Goal: Task Accomplishment & Management: Use online tool/utility

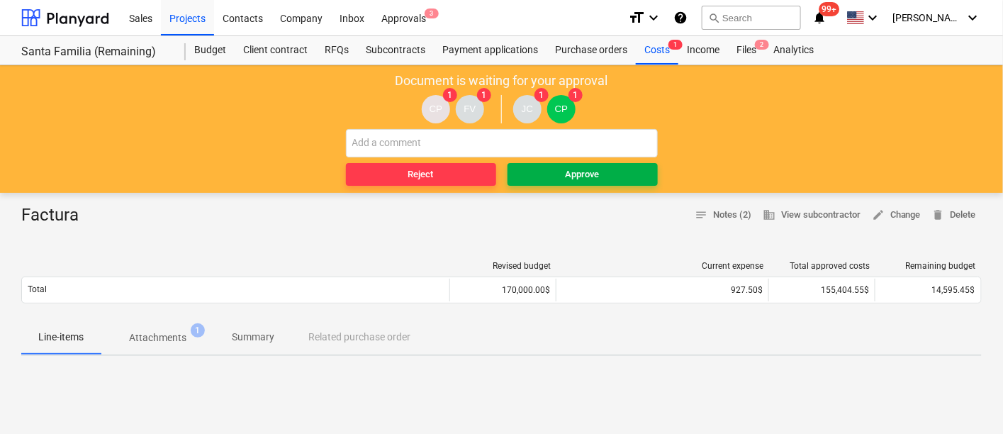
click at [564, 168] on span "Approve" at bounding box center [582, 175] width 139 height 16
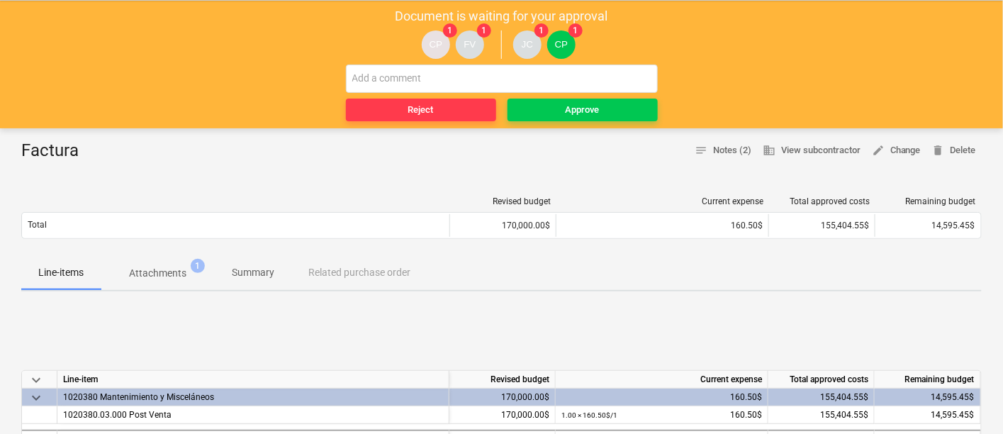
scroll to position [79, 0]
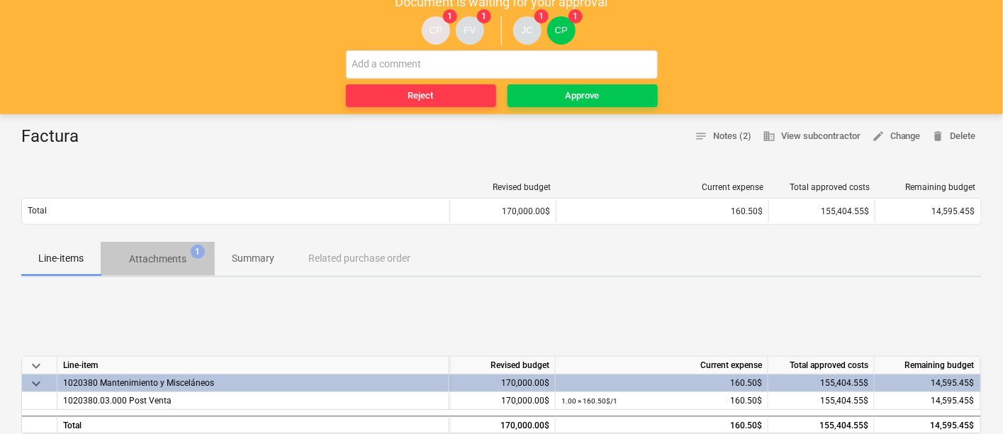
click at [164, 268] on span "Attachments 1" at bounding box center [158, 259] width 114 height 26
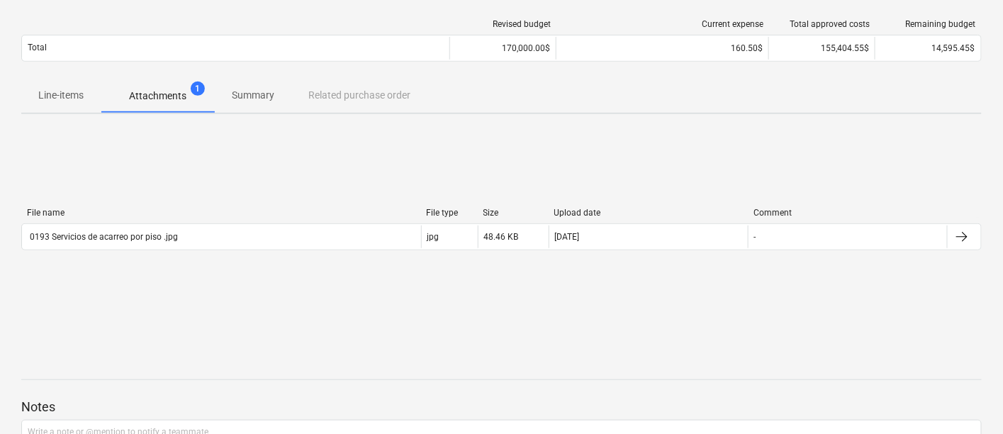
scroll to position [157, 0]
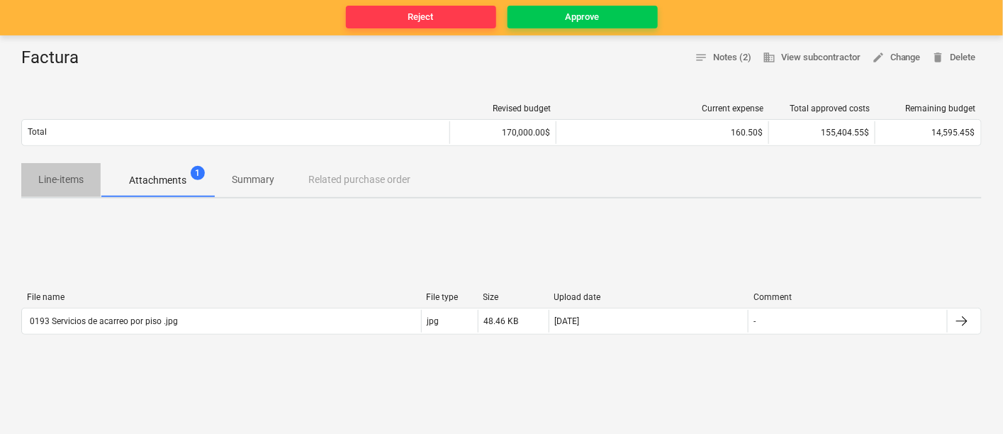
click at [58, 175] on p "Line-items" at bounding box center [60, 179] width 45 height 15
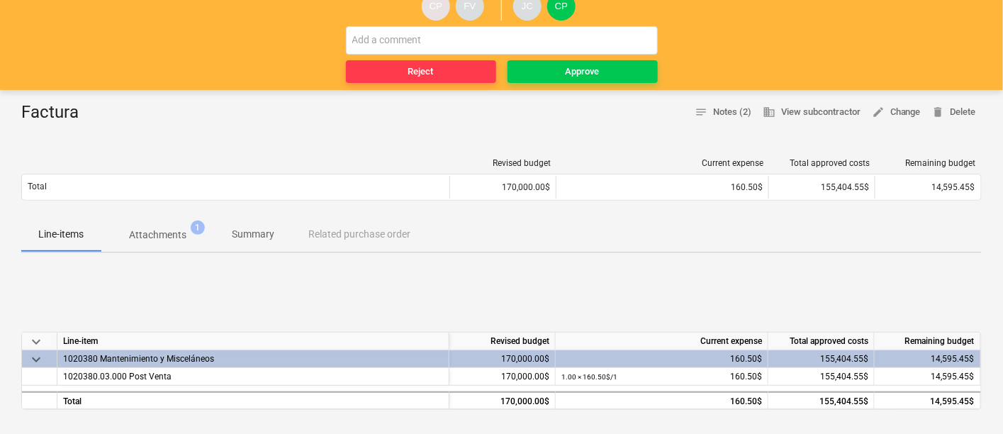
scroll to position [79, 0]
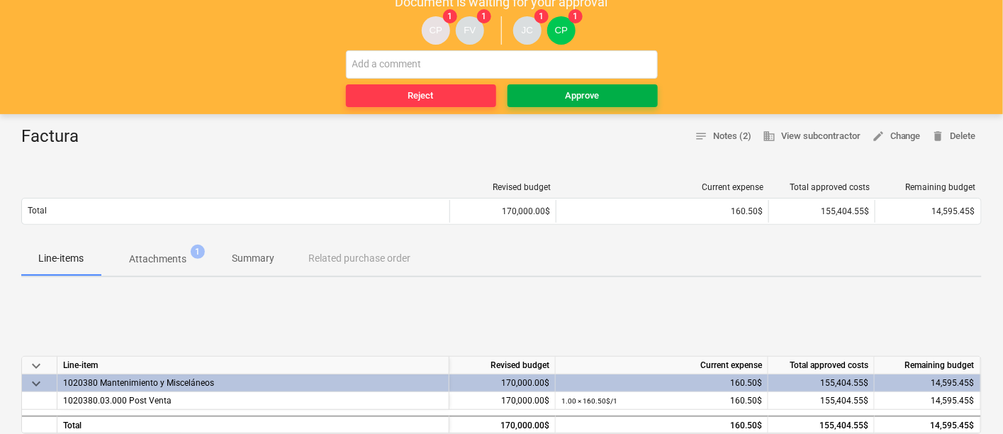
click at [588, 91] on div "Approve" at bounding box center [583, 96] width 34 height 16
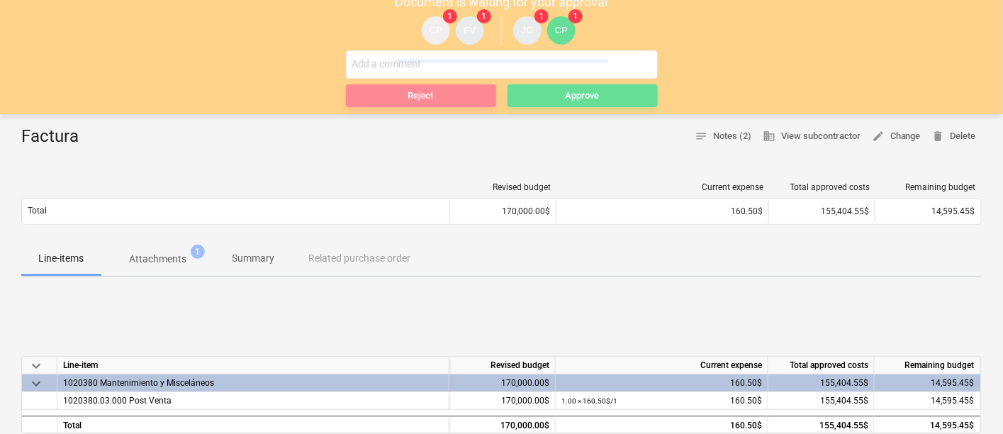
scroll to position [0, 0]
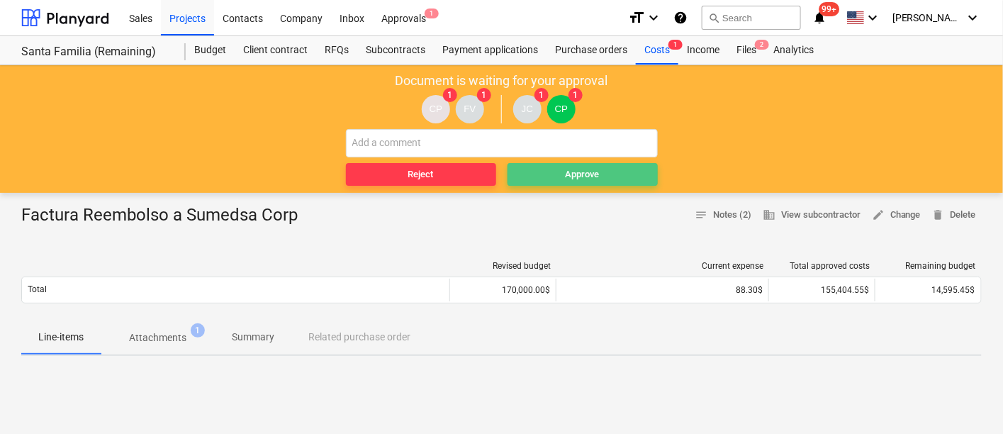
click at [556, 176] on span "Approve" at bounding box center [582, 175] width 139 height 16
